Goal: Find contact information: Find contact information

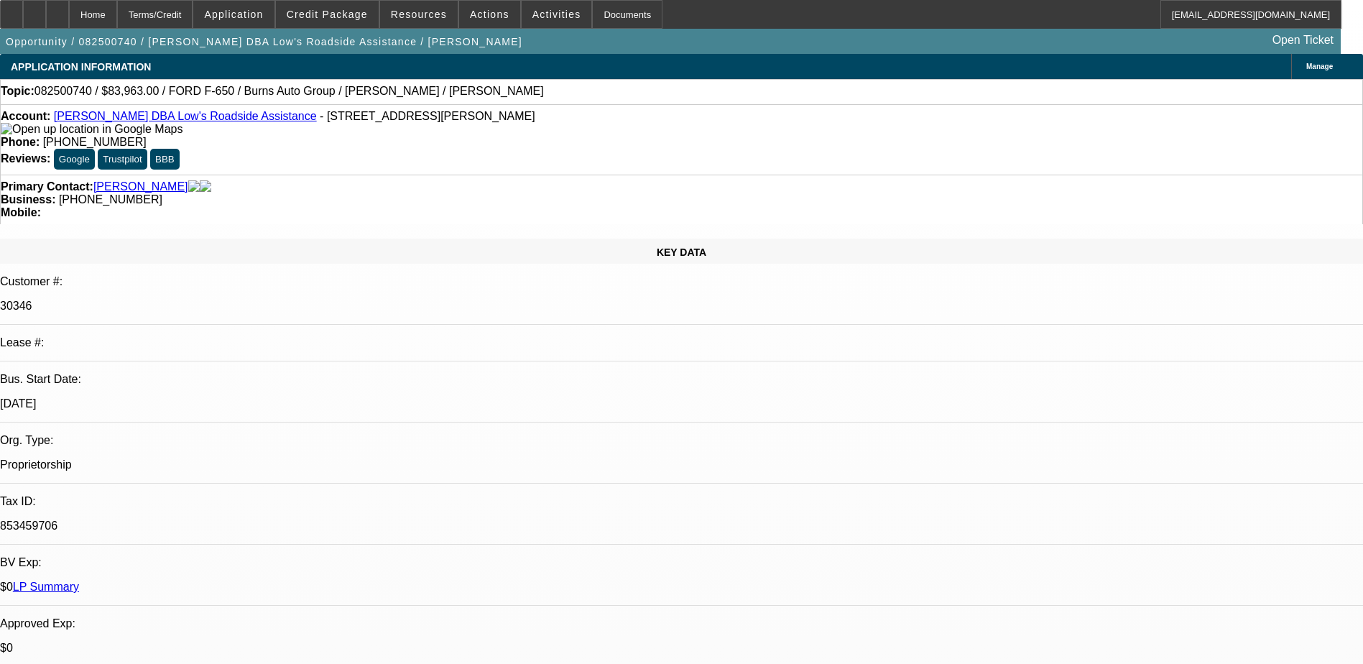
select select "0"
select select "6"
select select "0"
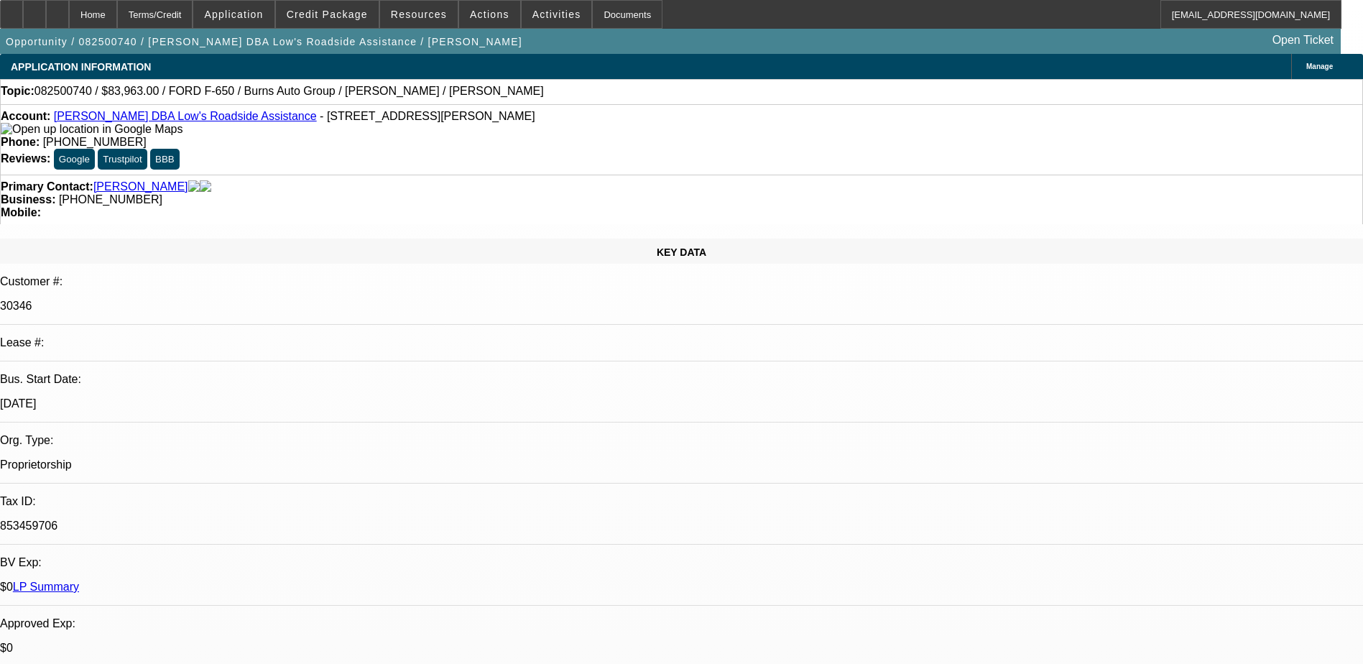
select select "0"
select select "6"
select select "0"
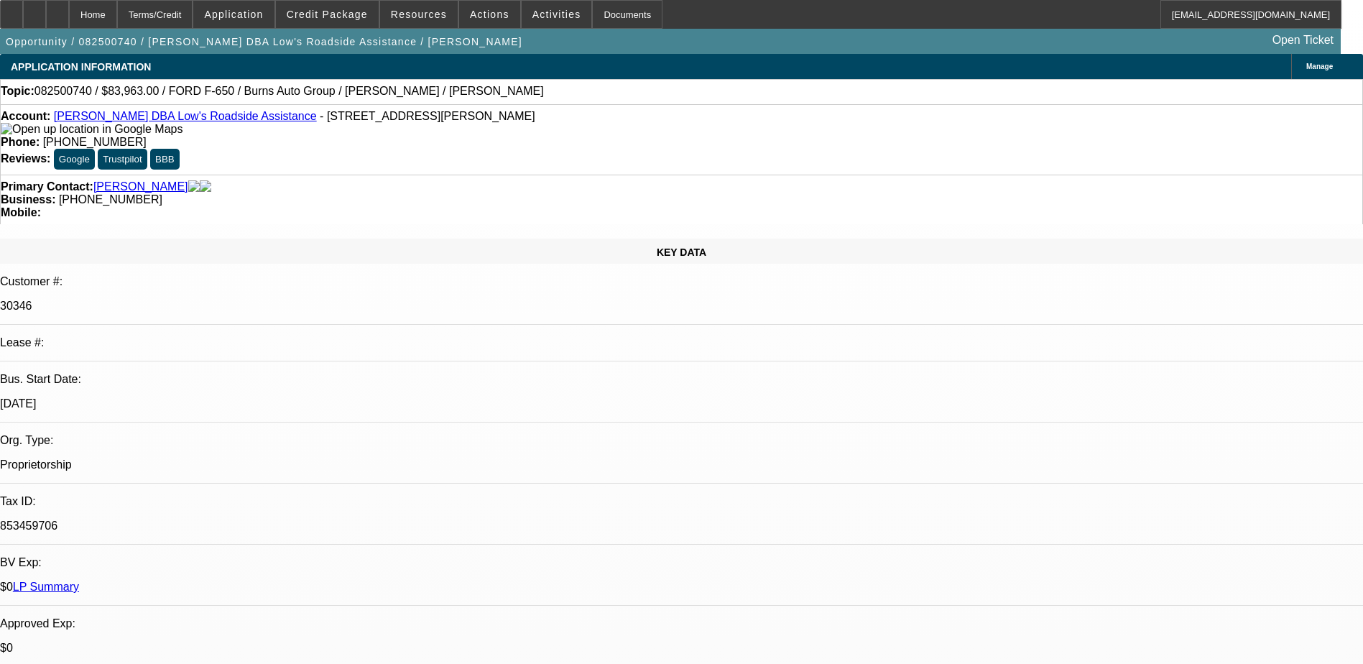
select select "0"
select select "6"
drag, startPoint x: 581, startPoint y: 155, endPoint x: 512, endPoint y: 161, distance: 70.0
click at [512, 193] on div "Business: [PHONE_NUMBER]" at bounding box center [682, 199] width 1362 height 13
drag, startPoint x: 512, startPoint y: 161, endPoint x: 534, endPoint y: 158, distance: 22.5
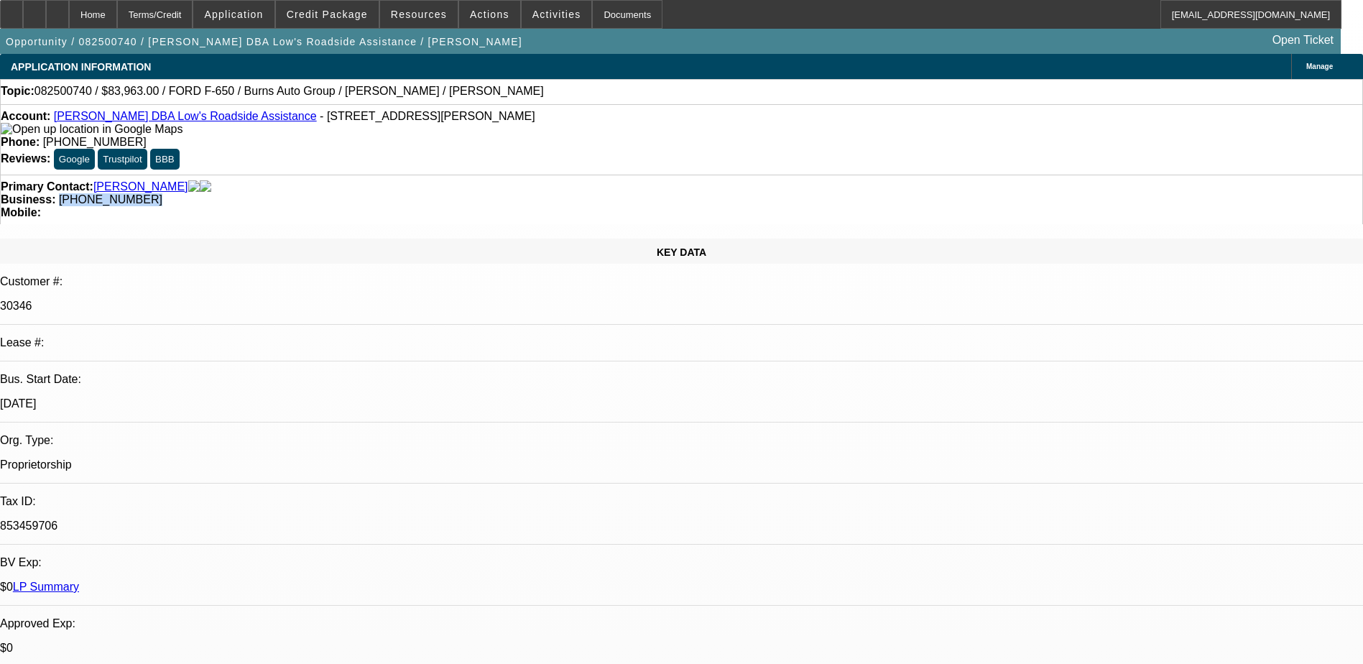
copy span "[PHONE_NUMBER]"
